Goal: Task Accomplishment & Management: Complete application form

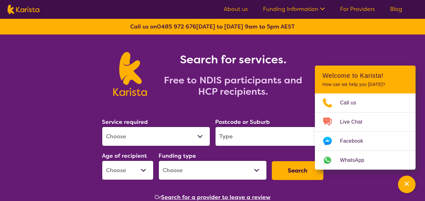
click at [357, 8] on link "For Providers" at bounding box center [357, 9] width 35 height 8
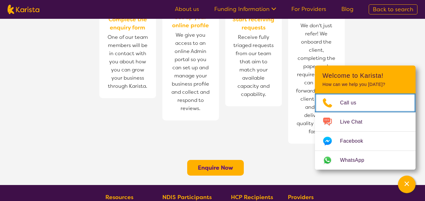
scroll to position [455, 0]
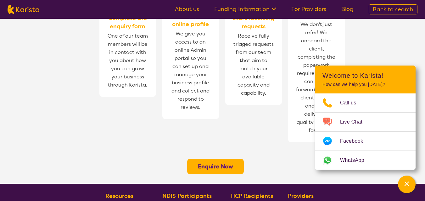
click at [212, 163] on b "Enquire Now" at bounding box center [215, 167] width 35 height 8
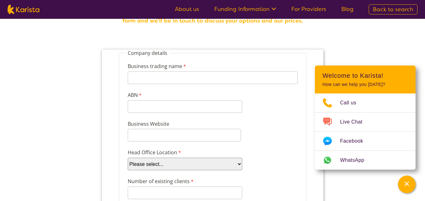
scroll to position [50, 0]
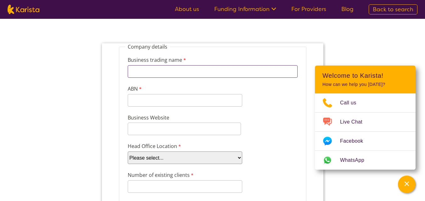
click at [152, 71] on input "Business trading name" at bounding box center [212, 71] width 170 height 13
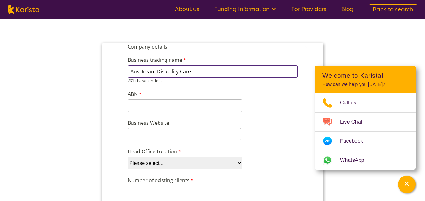
type input "AusDream Disability Care"
click at [155, 108] on div "11 characters left." at bounding box center [184, 106] width 114 height 13
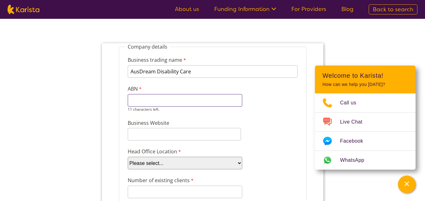
click at [153, 100] on input "ABN" at bounding box center [184, 100] width 114 height 13
click at [156, 101] on input "ABN" at bounding box center [184, 100] width 114 height 13
paste input "74 948 130"
click at [147, 101] on input "74 948 130" at bounding box center [184, 100] width 114 height 13
click at [139, 101] on input "74 948130" at bounding box center [184, 100] width 114 height 13
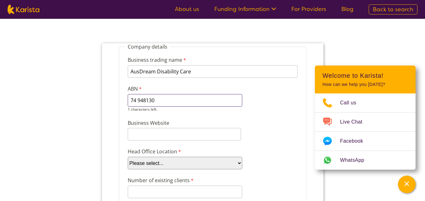
click at [138, 100] on input "74 948130" at bounding box center [184, 100] width 114 height 13
click at [160, 98] on input "74948130" at bounding box center [184, 100] width 114 height 13
paste input "69"
click at [154, 102] on input "74948130 69" at bounding box center [184, 100] width 114 height 13
click at [159, 102] on input "7494813069" at bounding box center [184, 100] width 114 height 13
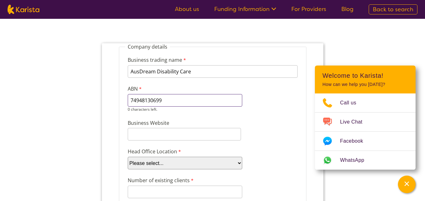
type input "74948130699"
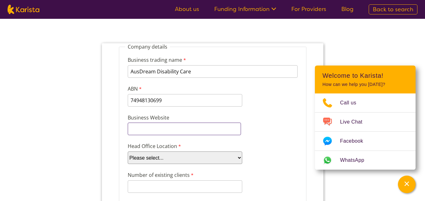
click at [143, 135] on input "Business Website" at bounding box center [183, 129] width 113 height 13
click at [146, 130] on input "Business Website" at bounding box center [183, 129] width 113 height 13
paste input "[URL][DOMAIN_NAME]"
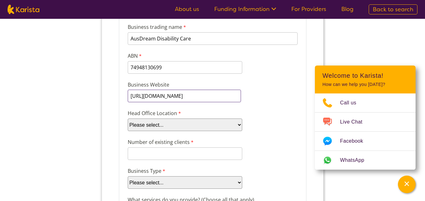
scroll to position [103, 0]
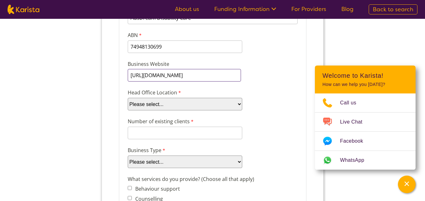
type input "[URL][DOMAIN_NAME]"
click at [239, 105] on select "Please select... ACT [GEOGRAPHIC_DATA] NT QLD SA TAS [GEOGRAPHIC_DATA] [GEOGRAP…" at bounding box center [184, 104] width 114 height 13
select select "tfa_98"
click at [127, 111] on select "Please select... ACT [GEOGRAPHIC_DATA] NT QLD SA TAS [GEOGRAPHIC_DATA] [GEOGRAP…" at bounding box center [184, 104] width 114 height 13
click at [177, 134] on input "Number of existing clients" at bounding box center [184, 133] width 114 height 13
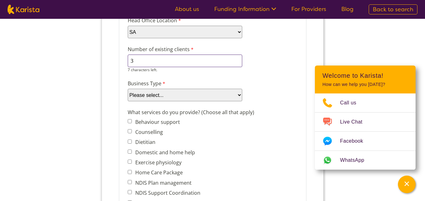
scroll to position [184, 0]
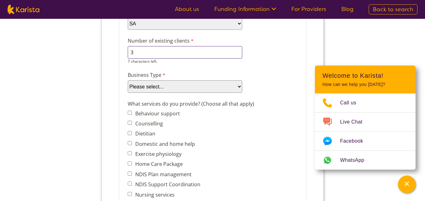
type input "3"
click at [238, 87] on select "Please select... Company Individual/Sole Trader Other (please specify)" at bounding box center [184, 86] width 114 height 13
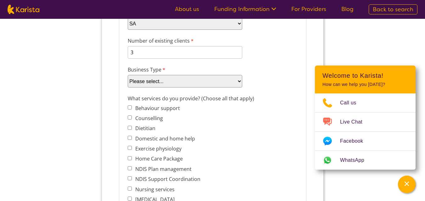
select select "tfa_88"
click at [127, 88] on select "Please select... Company Individual/Sole Trader Other (please specify)" at bounding box center [184, 81] width 114 height 13
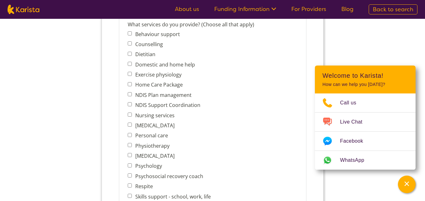
scroll to position [267, 0]
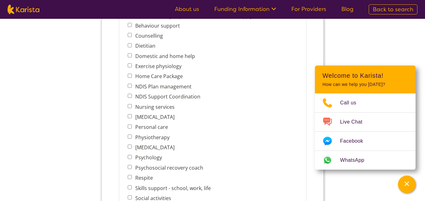
click at [129, 97] on input "NDIS Support Coordination" at bounding box center [129, 96] width 4 height 4
checkbox input "true"
click at [129, 78] on span "Home Care Package" at bounding box center [170, 76] width 86 height 9
click at [129, 77] on input "Home Care Package" at bounding box center [129, 76] width 4 height 4
checkbox input "true"
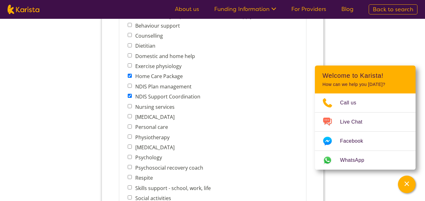
click at [128, 127] on input "Personal care" at bounding box center [129, 127] width 4 height 4
checkbox input "true"
click at [129, 179] on input "Respite" at bounding box center [129, 177] width 4 height 4
checkbox input "true"
click at [129, 169] on input "Psychosocial recovery coach" at bounding box center [129, 167] width 4 height 4
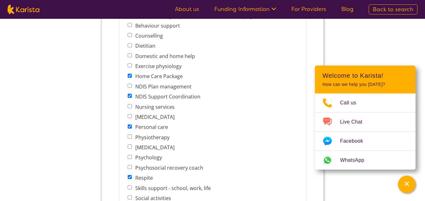
checkbox input "true"
click at [130, 199] on input "Social activities" at bounding box center [129, 198] width 4 height 4
checkbox input "true"
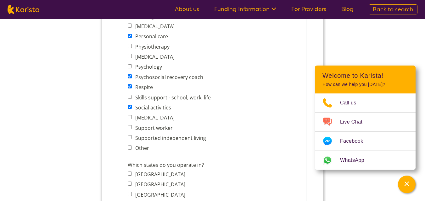
scroll to position [360, 0]
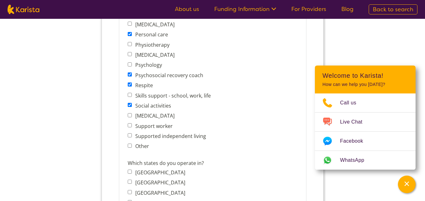
click at [129, 125] on input "Support worker" at bounding box center [129, 126] width 4 height 4
checkbox input "true"
click at [131, 135] on input "Supported independent living" at bounding box center [129, 136] width 4 height 4
checkbox input "true"
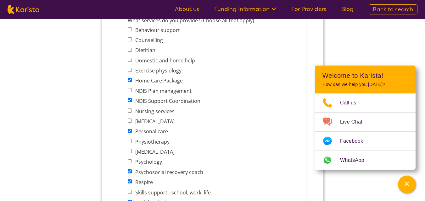
scroll to position [244, 0]
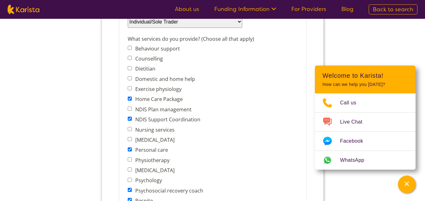
click at [130, 77] on input "Domestic and home help" at bounding box center [129, 78] width 4 height 4
checkbox input "true"
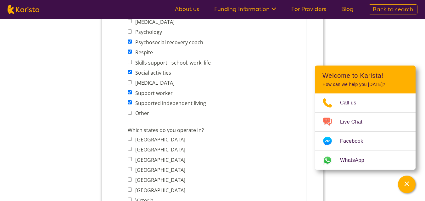
scroll to position [415, 0]
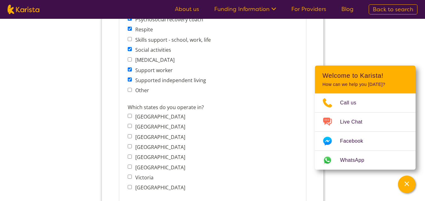
click at [130, 90] on input "Other" at bounding box center [129, 90] width 4 height 4
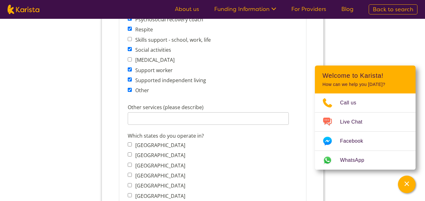
click at [130, 90] on input "Other" at bounding box center [129, 90] width 4 height 4
checkbox input "false"
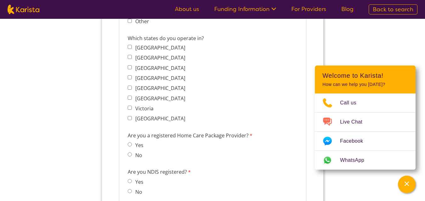
scroll to position [487, 0]
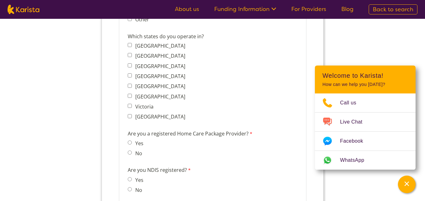
click at [129, 86] on input "[GEOGRAPHIC_DATA]" at bounding box center [129, 86] width 4 height 4
checkbox input "true"
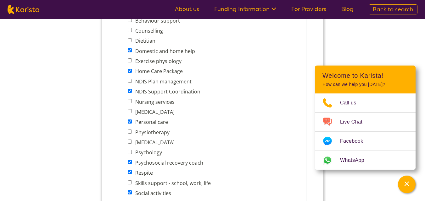
scroll to position [274, 0]
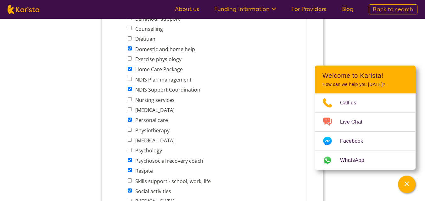
click at [129, 70] on input "Home Care Package" at bounding box center [129, 69] width 4 height 4
checkbox input "false"
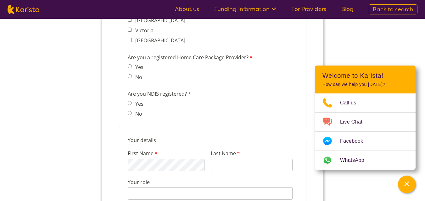
scroll to position [575, 0]
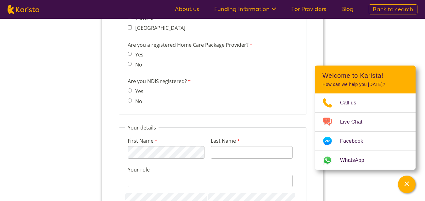
click at [129, 65] on input "No" at bounding box center [129, 64] width 4 height 4
radio input "true"
click at [129, 90] on input "Yes" at bounding box center [129, 91] width 4 height 4
radio input "true"
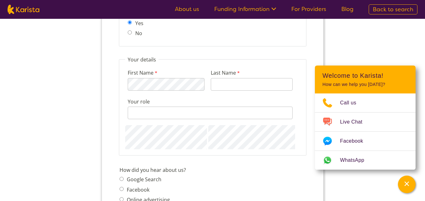
scroll to position [646, 0]
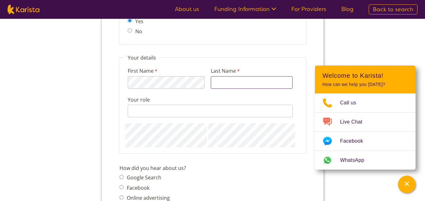
click at [222, 81] on input "Last Name" at bounding box center [251, 82] width 82 height 13
type input "Akinfenwa"
click at [184, 112] on input "Your role" at bounding box center [209, 111] width 165 height 13
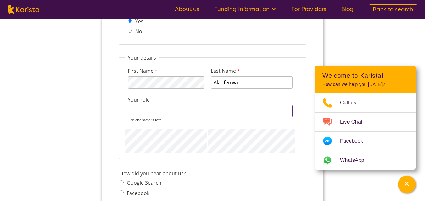
type input "D"
type input "Director"
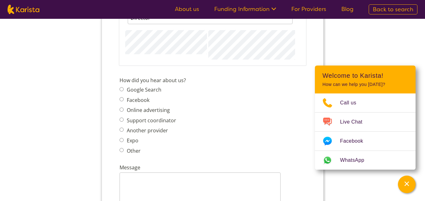
scroll to position [741, 0]
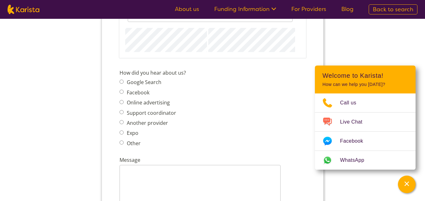
click at [121, 128] on span "Google Search Facebook Online advertising Support coordinator Another provider …" at bounding box center [149, 113] width 60 height 70
click at [120, 122] on input "Another provider" at bounding box center [121, 122] width 4 height 4
radio input "true"
click at [121, 112] on input "Support coordinator" at bounding box center [121, 112] width 4 height 4
radio input "true"
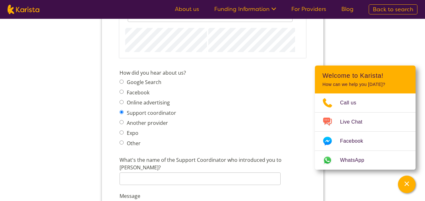
click at [121, 144] on input "Other" at bounding box center [121, 143] width 4 height 4
radio input "true"
click at [122, 82] on input "Google Search" at bounding box center [121, 82] width 4 height 4
radio input "true"
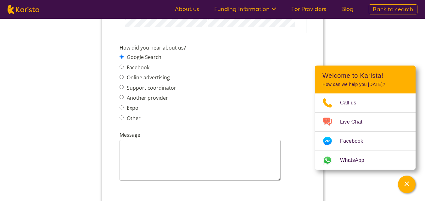
scroll to position [770, 0]
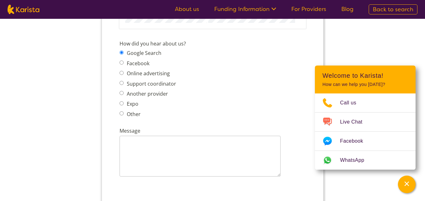
click at [122, 113] on input "Other" at bounding box center [121, 114] width 4 height 4
radio input "true"
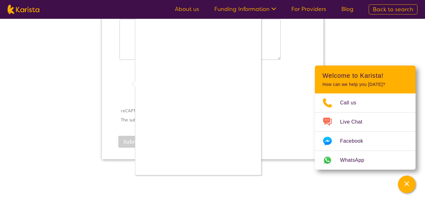
scroll to position [920, 0]
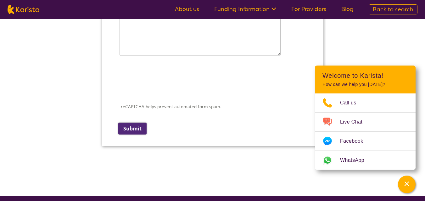
click at [128, 127] on input "Submit" at bounding box center [132, 129] width 28 height 12
